Goal: Information Seeking & Learning: Learn about a topic

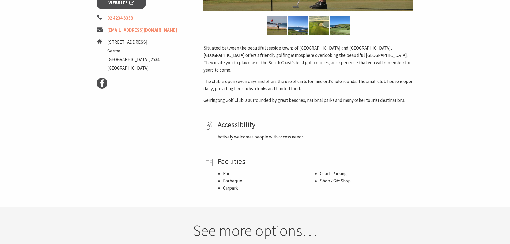
scroll to position [214, 0]
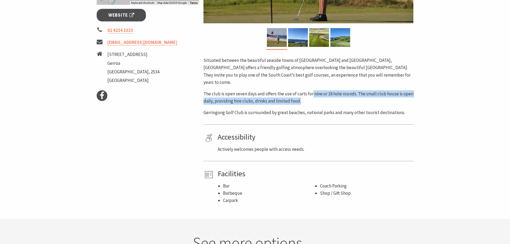
drag, startPoint x: 330, startPoint y: 90, endPoint x: 353, endPoint y: 91, distance: 22.2
click at [353, 91] on p "The club is open seven days and offers the use of carts for nine or 18 hole rou…" at bounding box center [309, 97] width 210 height 14
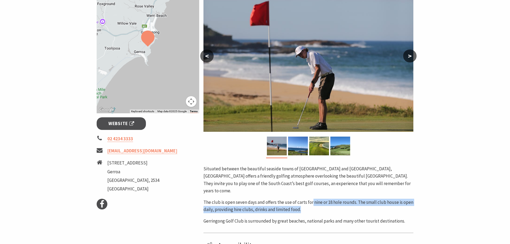
scroll to position [0, 0]
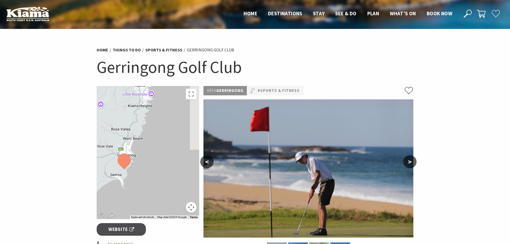
drag, startPoint x: 171, startPoint y: 132, endPoint x: 149, endPoint y: 151, distance: 28.4
click at [145, 156] on div at bounding box center [148, 152] width 103 height 133
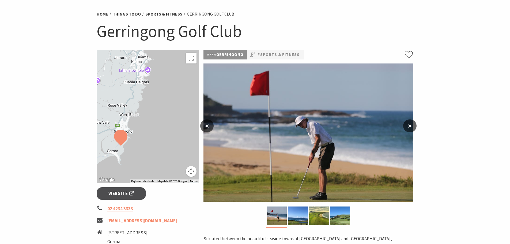
scroll to position [27, 0]
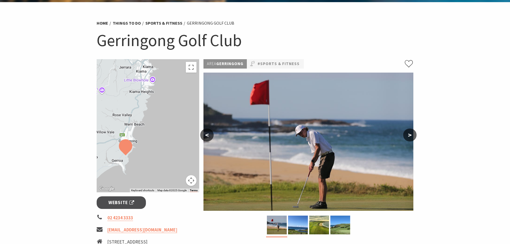
drag, startPoint x: 139, startPoint y: 126, endPoint x: 151, endPoint y: 149, distance: 25.3
click at [152, 149] on div at bounding box center [148, 125] width 103 height 133
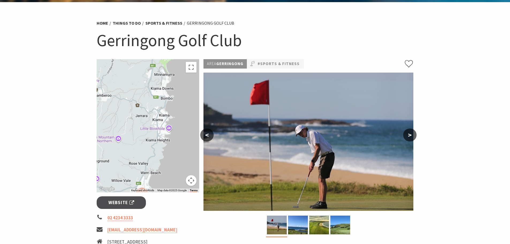
drag, startPoint x: 148, startPoint y: 136, endPoint x: 144, endPoint y: 153, distance: 18.0
click at [148, 156] on div at bounding box center [148, 125] width 103 height 133
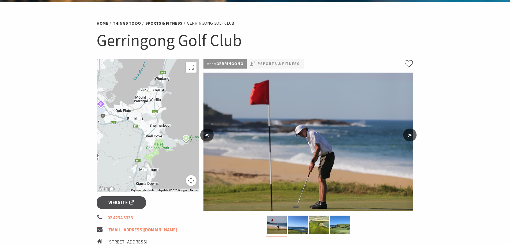
drag, startPoint x: 138, startPoint y: 152, endPoint x: 131, endPoint y: 162, distance: 12.5
click at [131, 162] on div at bounding box center [148, 125] width 103 height 133
drag, startPoint x: 140, startPoint y: 130, endPoint x: 140, endPoint y: 149, distance: 18.8
click at [141, 149] on div at bounding box center [148, 125] width 103 height 133
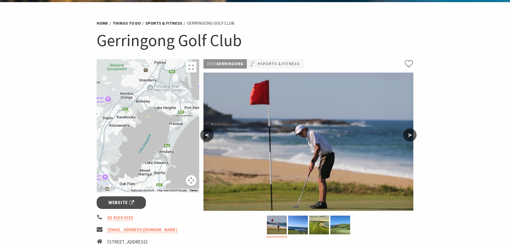
drag, startPoint x: 162, startPoint y: 111, endPoint x: 135, endPoint y: 146, distance: 44.4
click at [137, 145] on div at bounding box center [148, 125] width 103 height 133
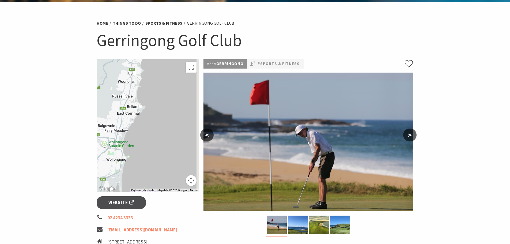
drag, startPoint x: 148, startPoint y: 142, endPoint x: 147, endPoint y: 176, distance: 34.3
click at [147, 179] on div at bounding box center [148, 125] width 103 height 133
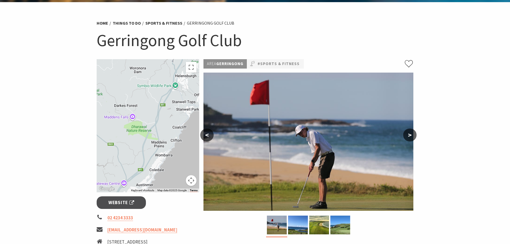
drag, startPoint x: 149, startPoint y: 131, endPoint x: 141, endPoint y: 175, distance: 44.7
click at [142, 175] on div at bounding box center [148, 125] width 103 height 133
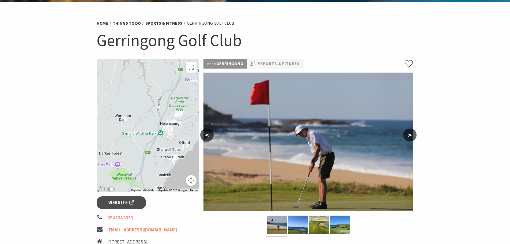
drag, startPoint x: 159, startPoint y: 151, endPoint x: 137, endPoint y: 164, distance: 26.0
click at [139, 164] on div at bounding box center [148, 125] width 103 height 133
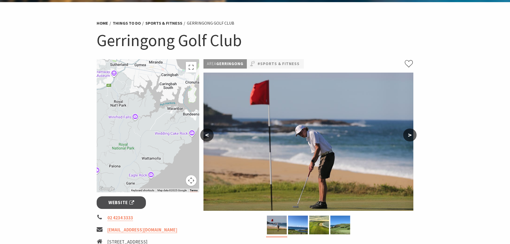
drag, startPoint x: 150, startPoint y: 143, endPoint x: 96, endPoint y: 159, distance: 55.9
click at [93, 165] on section "Home Things To Do Sports & Fitness Gerringong Golf Club Gerringong Golf Club To…" at bounding box center [255, 204] width 510 height 404
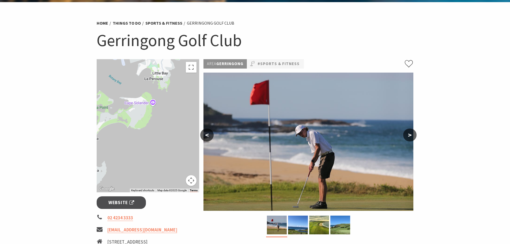
drag, startPoint x: 120, startPoint y: 149, endPoint x: 149, endPoint y: 167, distance: 34.4
click at [148, 167] on div at bounding box center [148, 125] width 103 height 133
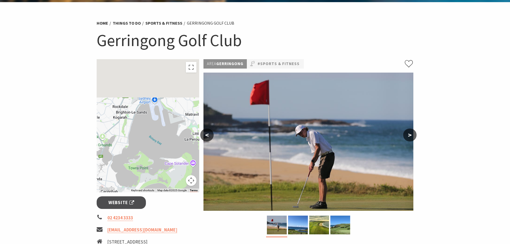
drag, startPoint x: 142, startPoint y: 115, endPoint x: 157, endPoint y: 83, distance: 35.2
click at [157, 86] on div at bounding box center [148, 125] width 103 height 133
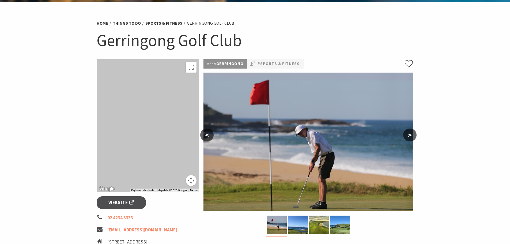
drag, startPoint x: 150, startPoint y: 134, endPoint x: 209, endPoint y: 112, distance: 62.2
click at [209, 112] on div "To navigate the map with touch gestures double-tap and hold your finger on the …" at bounding box center [255, 225] width 321 height 333
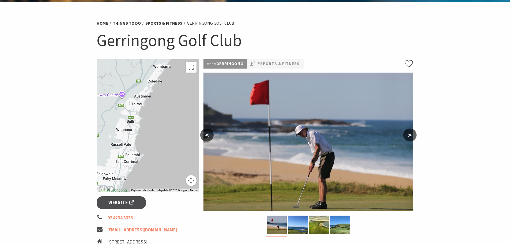
drag, startPoint x: 129, startPoint y: 153, endPoint x: 148, endPoint y: 129, distance: 30.7
click at [147, 130] on div at bounding box center [148, 125] width 103 height 133
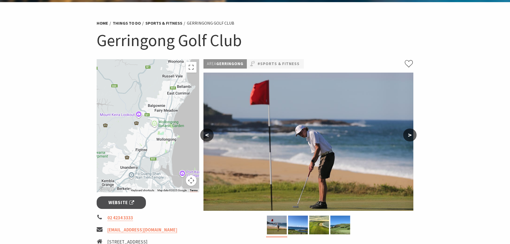
drag, startPoint x: 140, startPoint y: 159, endPoint x: 144, endPoint y: 133, distance: 26.1
click at [144, 134] on div at bounding box center [148, 125] width 103 height 133
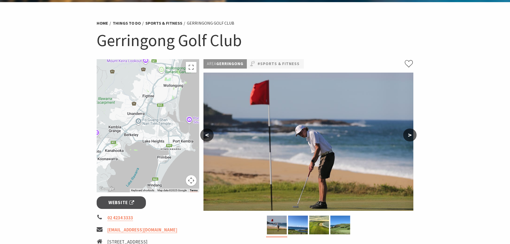
drag, startPoint x: 151, startPoint y: 164, endPoint x: 155, endPoint y: 127, distance: 37.1
click at [155, 127] on div at bounding box center [148, 125] width 103 height 133
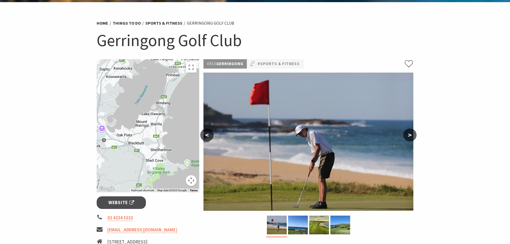
click at [157, 114] on div at bounding box center [148, 125] width 103 height 133
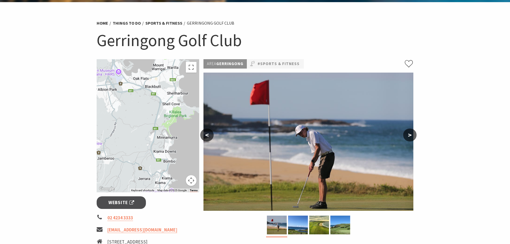
drag, startPoint x: 156, startPoint y: 149, endPoint x: 158, endPoint y: 119, distance: 30.6
click at [158, 119] on div at bounding box center [148, 125] width 103 height 133
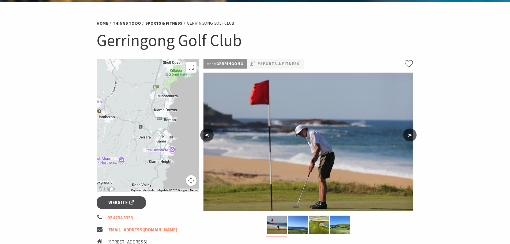
drag, startPoint x: 152, startPoint y: 165, endPoint x: 151, endPoint y: 126, distance: 39.4
click at [151, 126] on div at bounding box center [148, 125] width 103 height 133
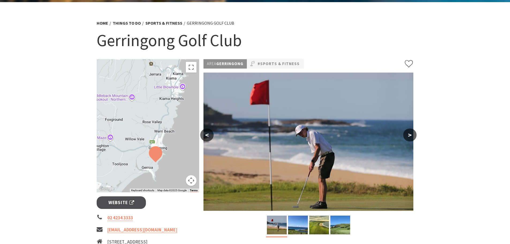
drag, startPoint x: 166, startPoint y: 175, endPoint x: 159, endPoint y: 170, distance: 8.7
click at [188, 169] on div at bounding box center [148, 125] width 103 height 133
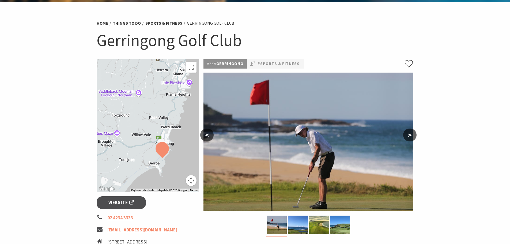
drag, startPoint x: 119, startPoint y: 179, endPoint x: 167, endPoint y: 170, distance: 49.4
click at [167, 170] on div at bounding box center [148, 125] width 103 height 133
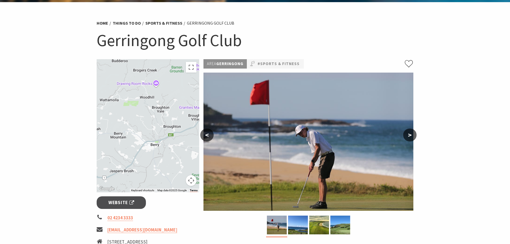
drag, startPoint x: 157, startPoint y: 174, endPoint x: 159, endPoint y: 166, distance: 8.5
click at [159, 166] on div at bounding box center [148, 125] width 103 height 133
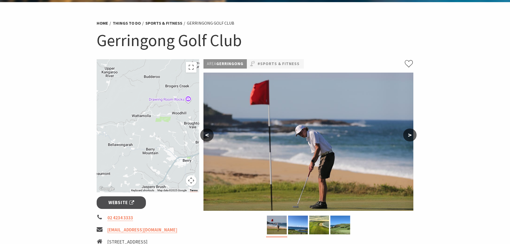
drag, startPoint x: 132, startPoint y: 149, endPoint x: 159, endPoint y: 162, distance: 29.5
click at [159, 162] on div at bounding box center [148, 125] width 103 height 133
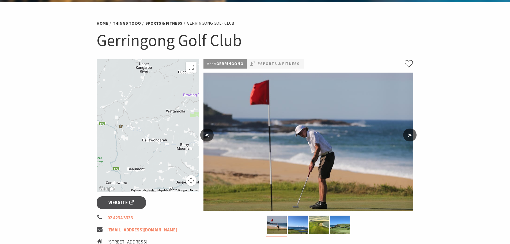
drag, startPoint x: 139, startPoint y: 159, endPoint x: 169, endPoint y: 153, distance: 30.4
click at [169, 154] on div at bounding box center [148, 125] width 103 height 133
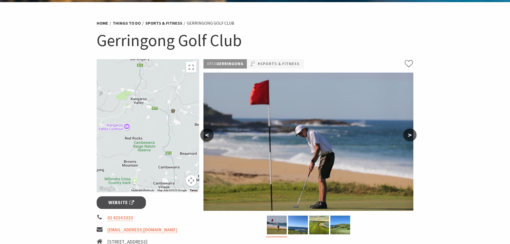
drag, startPoint x: 115, startPoint y: 174, endPoint x: 154, endPoint y: 163, distance: 40.4
click at [170, 159] on div at bounding box center [148, 125] width 103 height 133
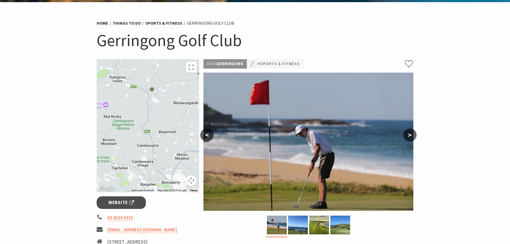
drag, startPoint x: 147, startPoint y: 170, endPoint x: 127, endPoint y: 144, distance: 33.1
click at [127, 144] on div at bounding box center [148, 125] width 103 height 133
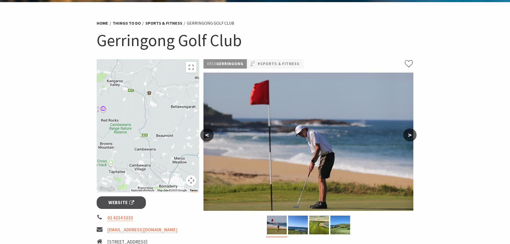
drag, startPoint x: 160, startPoint y: 155, endPoint x: 156, endPoint y: 164, distance: 10.2
click at [156, 164] on div at bounding box center [148, 125] width 103 height 133
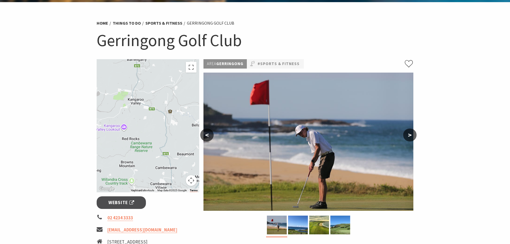
drag, startPoint x: 137, startPoint y: 145, endPoint x: 149, endPoint y: 104, distance: 42.6
click at [152, 154] on div at bounding box center [148, 125] width 103 height 133
drag, startPoint x: 156, startPoint y: 136, endPoint x: 107, endPoint y: 123, distance: 50.5
click at [109, 123] on div at bounding box center [148, 125] width 103 height 133
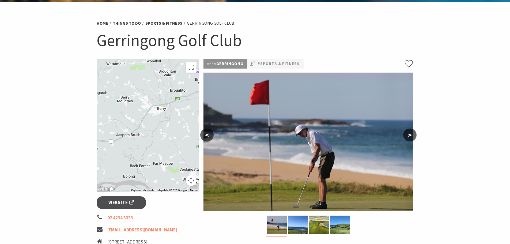
drag, startPoint x: 167, startPoint y: 131, endPoint x: 113, endPoint y: 132, distance: 53.6
click at [114, 132] on div at bounding box center [148, 125] width 103 height 133
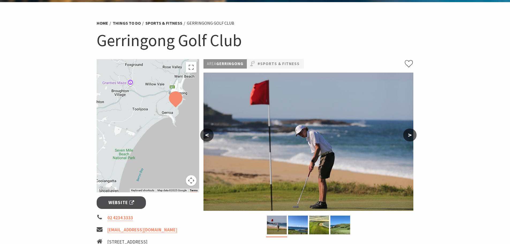
drag
click at [146, 142] on div at bounding box center [148, 125] width 103 height 133
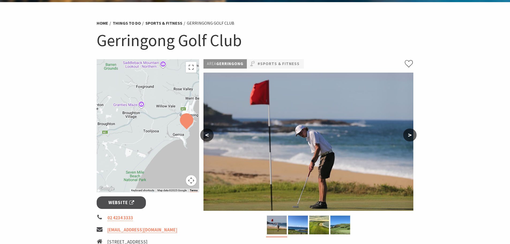
click at [163, 160] on div at bounding box center [148, 125] width 103 height 133
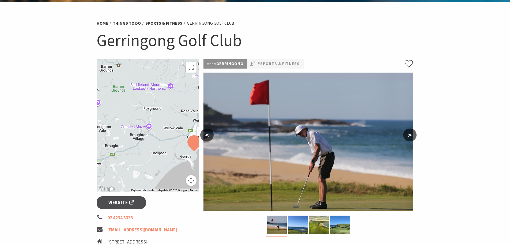
click at [154, 149] on div at bounding box center [148, 125] width 103 height 133
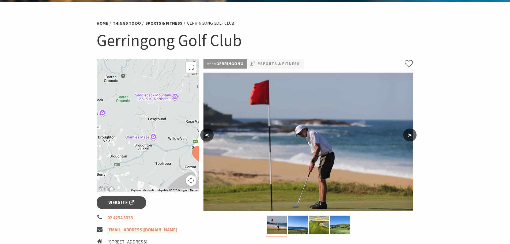
click at [186, 139] on div at bounding box center [148, 125] width 103 height 133
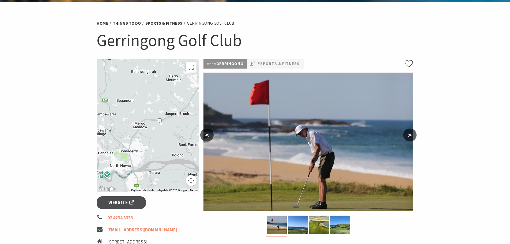
click at [162, 140] on div at bounding box center [148, 125] width 103 height 133
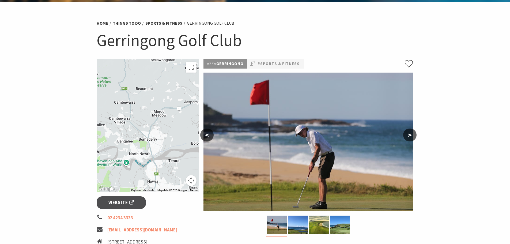
click at [160, 168] on div at bounding box center [148, 125] width 103 height 133
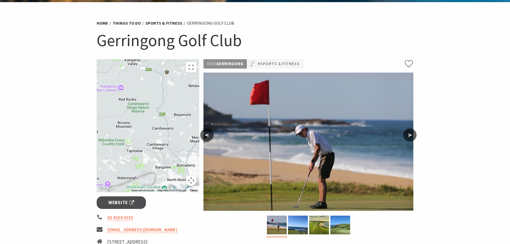
click at [175, 168] on div at bounding box center [148, 125] width 103 height 133
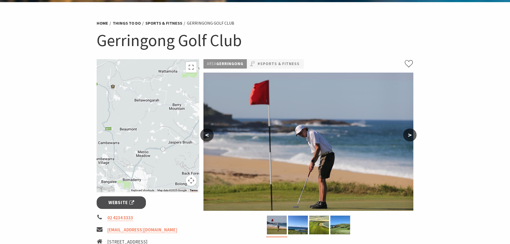
click at [109, 147] on div at bounding box center [148, 125] width 103 height 133
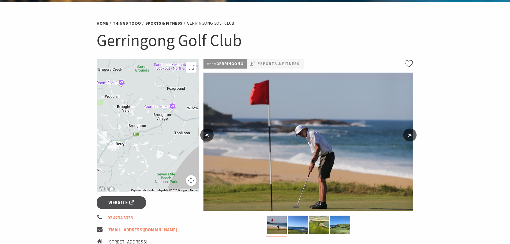
click at [121, 153] on div at bounding box center [148, 125] width 103 height 133
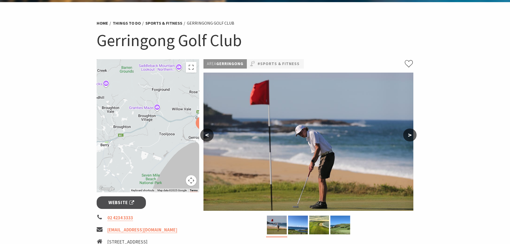
click at [113, 159] on div at bounding box center [148, 125] width 103 height 133
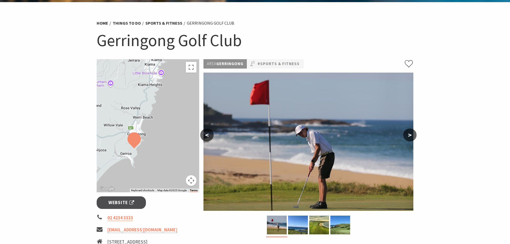
click at [142, 159] on div at bounding box center [148, 125] width 103 height 133
